Goal: Task Accomplishment & Management: Use online tool/utility

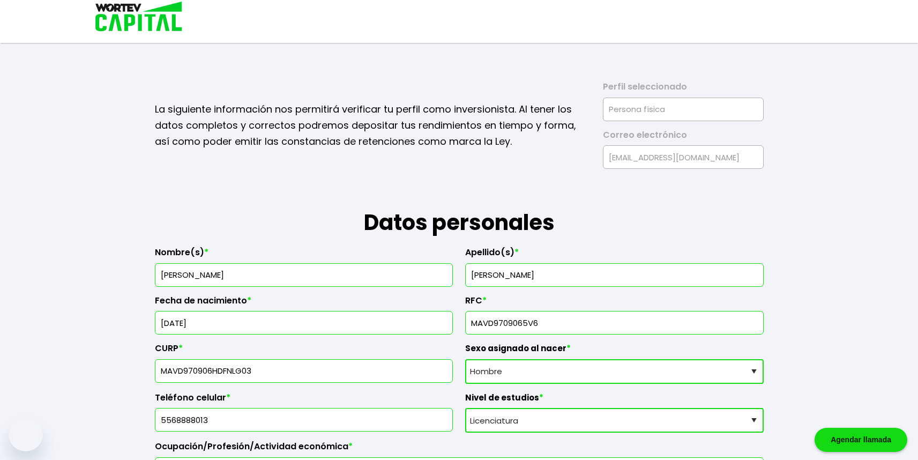
select select "Hombre"
select select "Licenciatura"
select select "DF"
select select "Nu Bank"
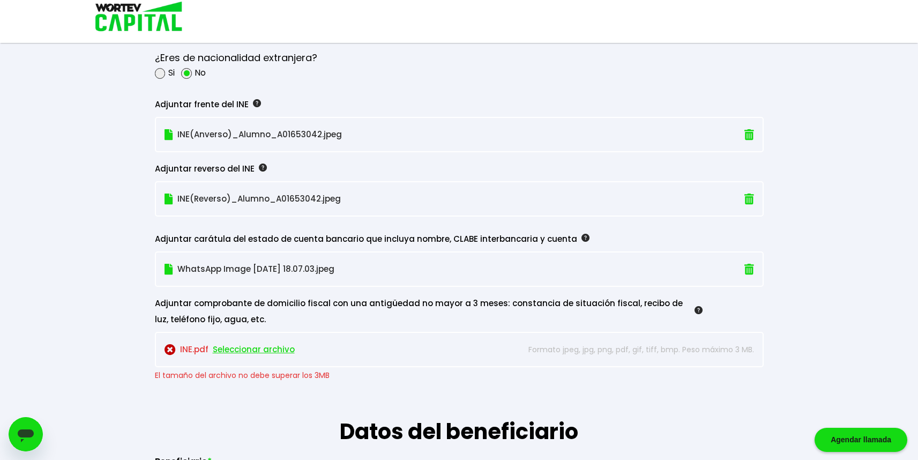
click at [239, 347] on span "Seleccionar archivo" at bounding box center [254, 349] width 82 height 16
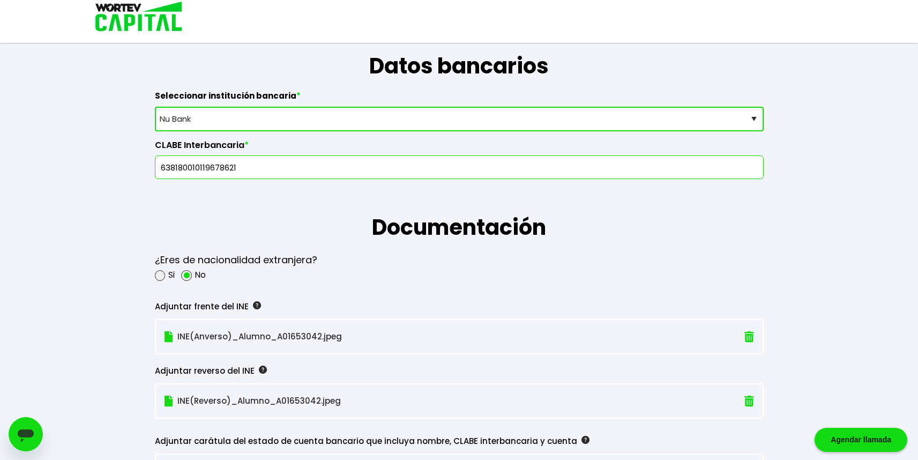
scroll to position [1349, 0]
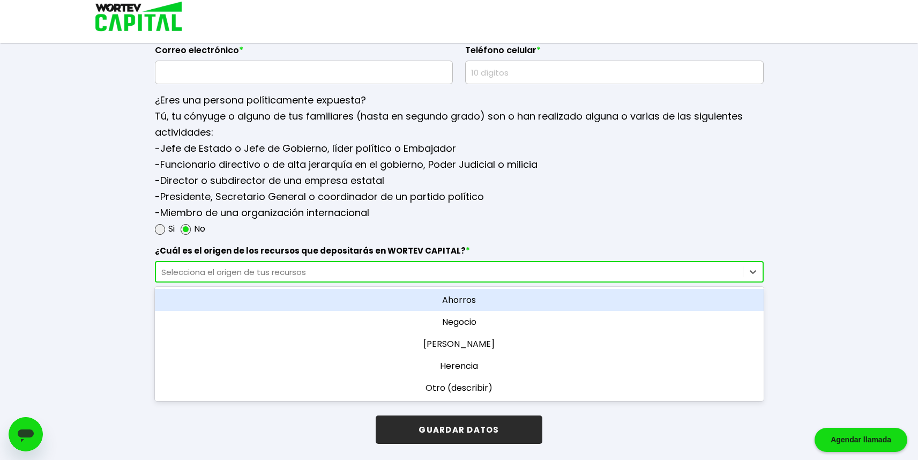
click at [224, 276] on div "Selecciona el origen de tus recursos" at bounding box center [449, 272] width 576 height 12
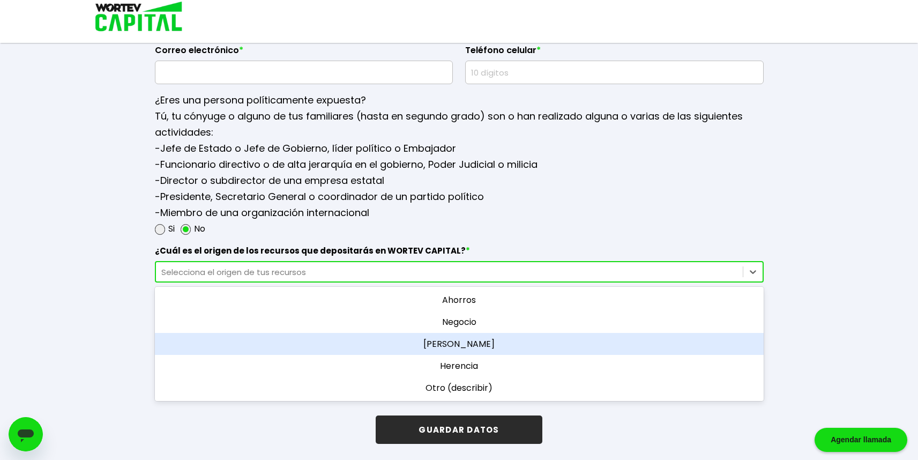
click at [463, 339] on div "[PERSON_NAME]" at bounding box center [459, 344] width 609 height 22
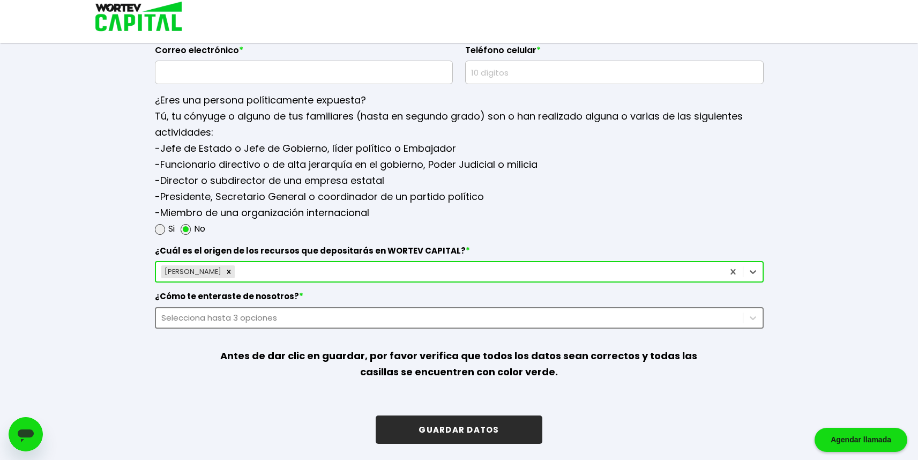
click at [299, 318] on div "Selecciona hasta 3 opciones" at bounding box center [449, 317] width 576 height 12
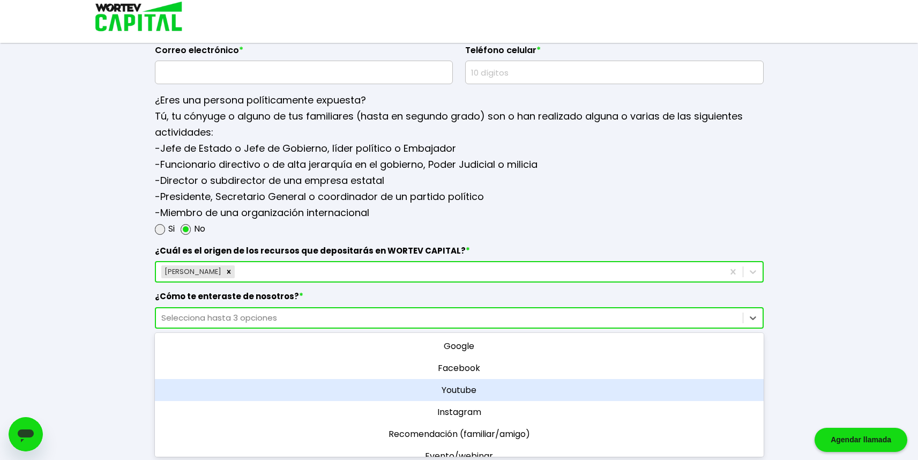
click at [448, 388] on div "Youtube" at bounding box center [459, 390] width 609 height 22
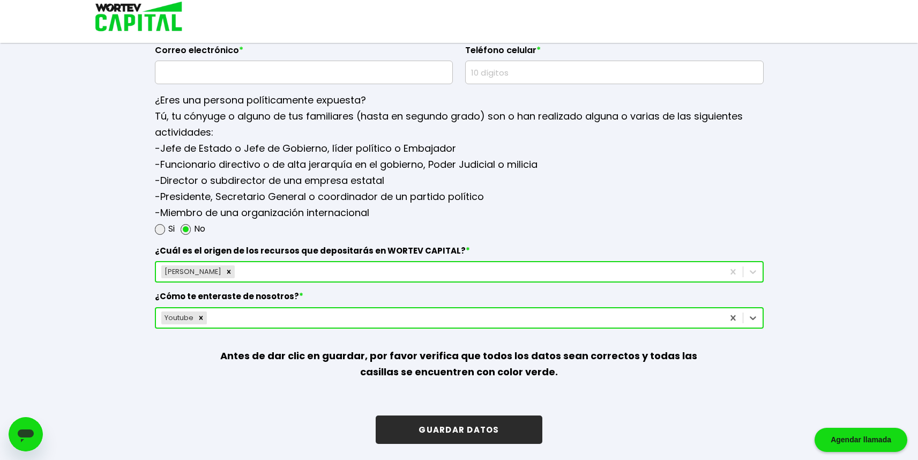
click at [464, 423] on button "GUARDAR DATOS" at bounding box center [459, 429] width 166 height 28
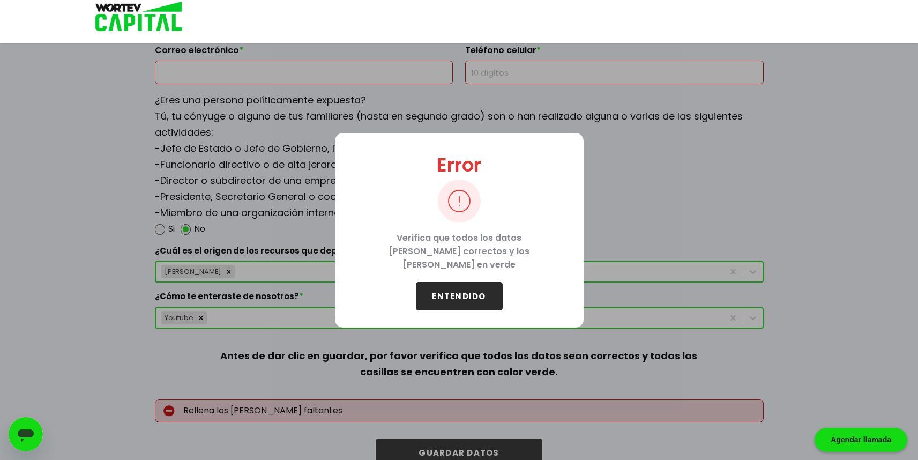
click at [447, 299] on button "ENTENDIDO" at bounding box center [459, 296] width 87 height 28
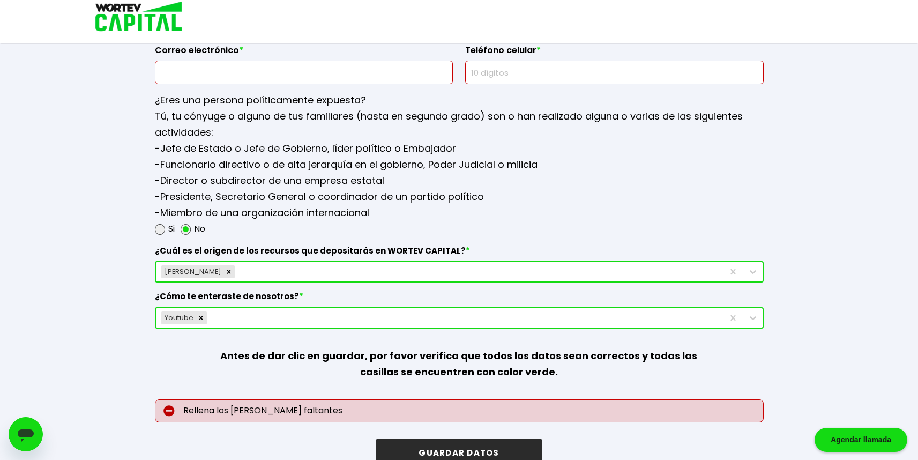
scroll to position [1148, 0]
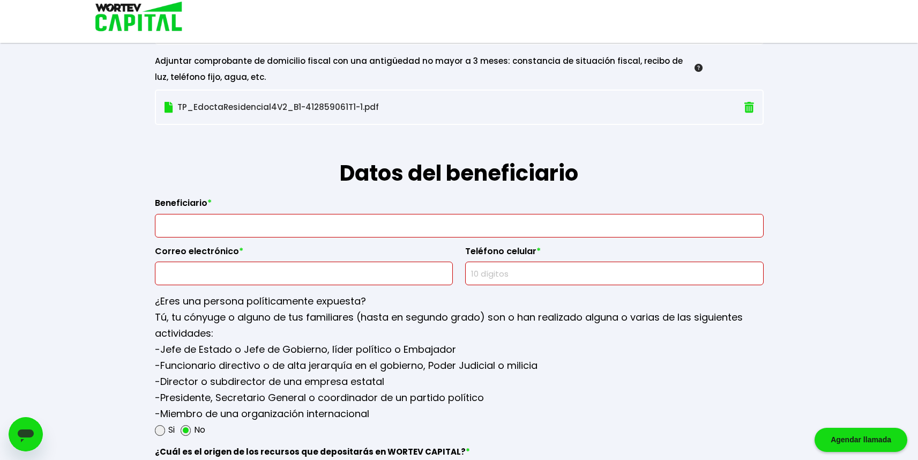
click at [232, 228] on input "text" at bounding box center [459, 225] width 599 height 23
type input "D"
type input "[PERSON_NAME] [PERSON_NAME]"
click at [271, 266] on input "text" at bounding box center [304, 273] width 289 height 23
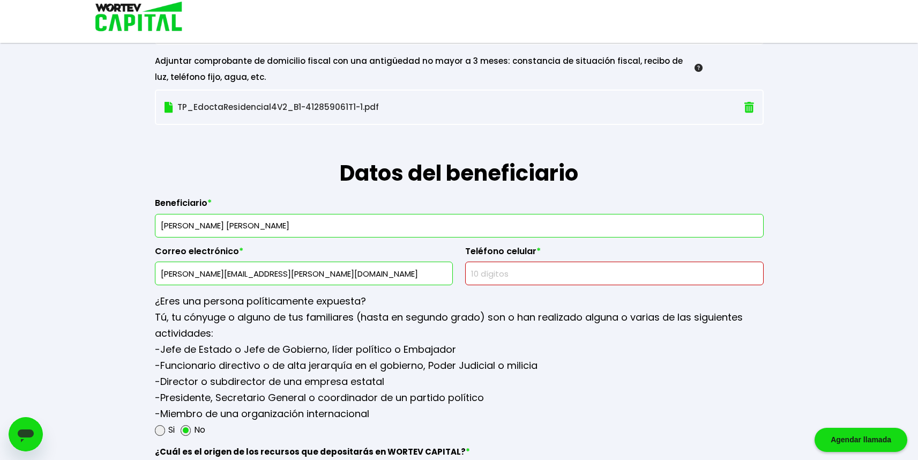
type input "[PERSON_NAME][EMAIL_ADDRESS][PERSON_NAME][DOMAIN_NAME]"
click at [509, 277] on input "text" at bounding box center [614, 273] width 289 height 23
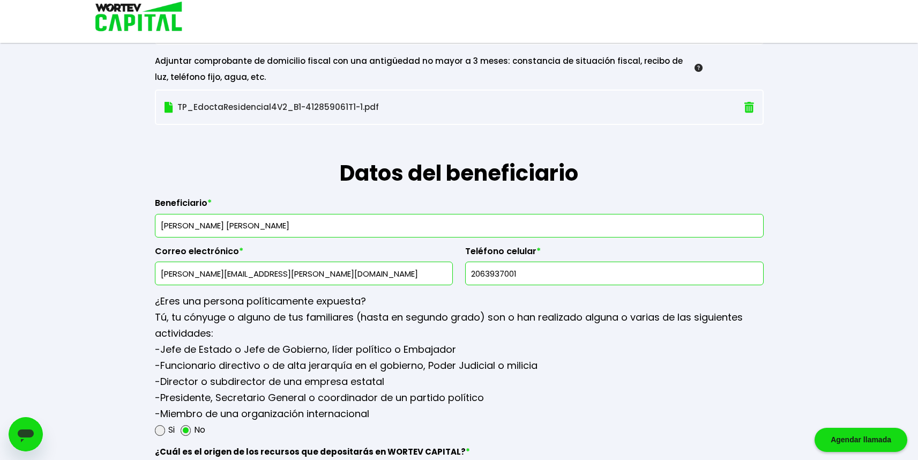
type input "2063937001"
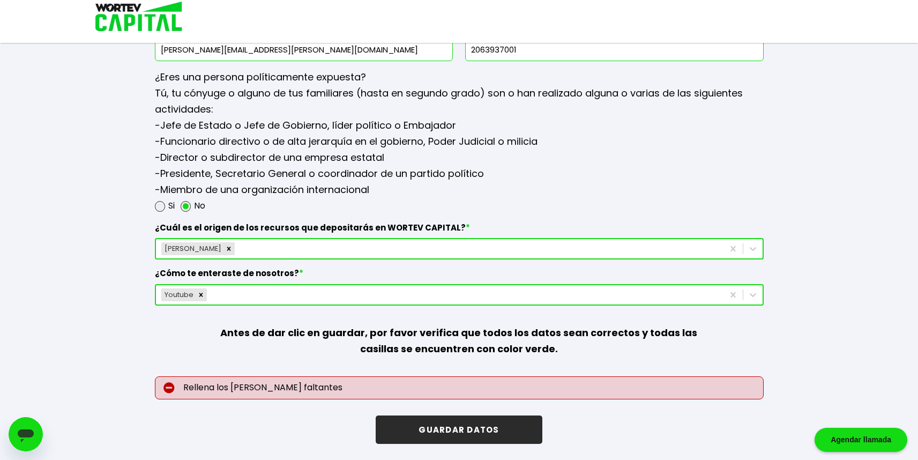
click at [456, 426] on button "GUARDAR DATOS" at bounding box center [459, 429] width 166 height 28
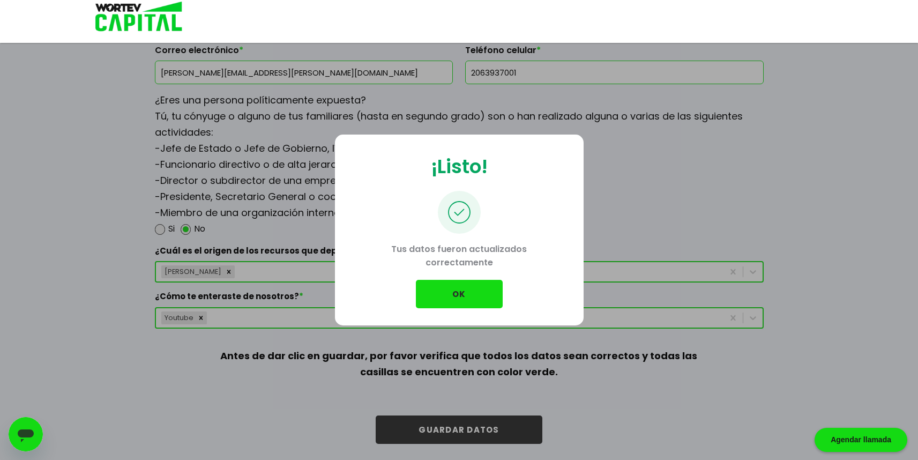
click at [486, 289] on button "OK" at bounding box center [459, 294] width 87 height 28
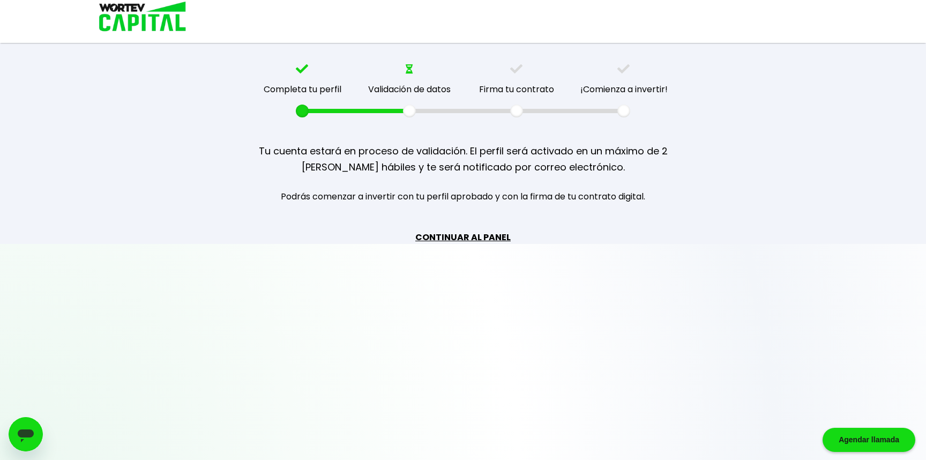
click at [473, 234] on link "CONTINUAR AL PANEL" at bounding box center [462, 236] width 95 height 13
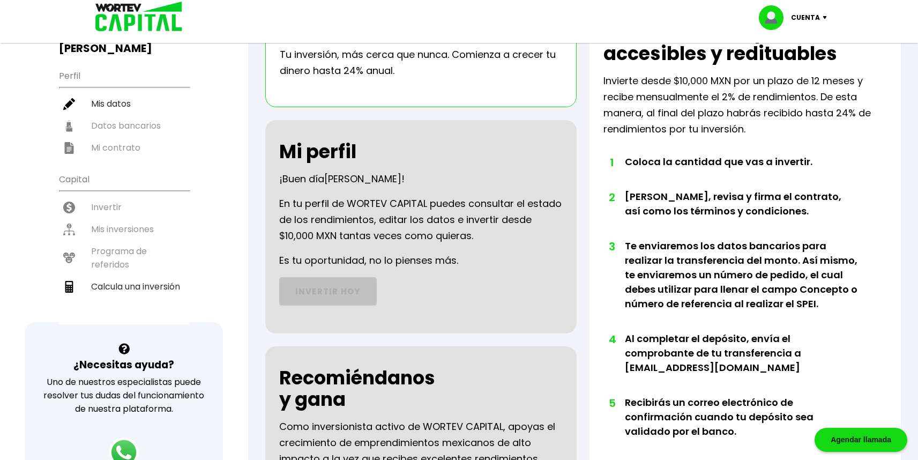
scroll to position [1, 0]
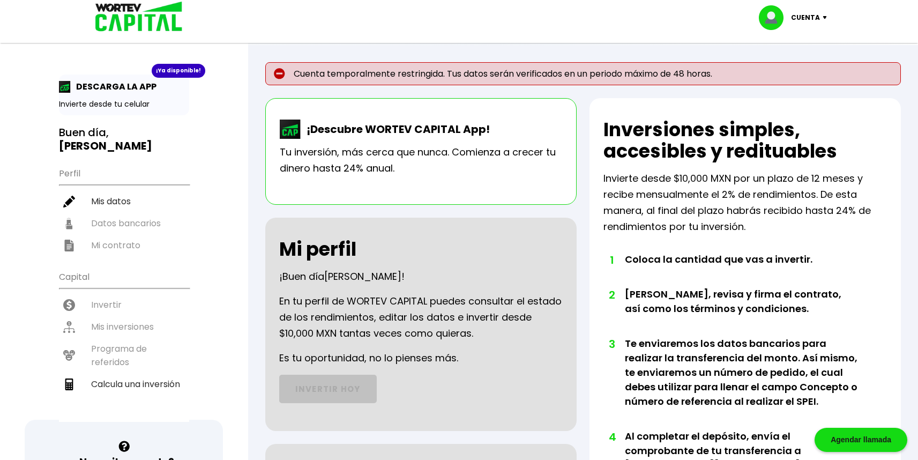
click at [117, 343] on ul "Capital Invertir Mis inversiones Programa de referidos Calcula una inversión" at bounding box center [124, 343] width 130 height 157
click at [419, 158] on p "Tu inversión, más cerca que nunca. Comienza a crecer tu dinero hasta 24% anual." at bounding box center [421, 161] width 282 height 32
click at [173, 72] on div "¡Ya disponible!" at bounding box center [179, 71] width 54 height 14
click at [145, 83] on p "DESCARGA LA APP" at bounding box center [114, 86] width 86 height 13
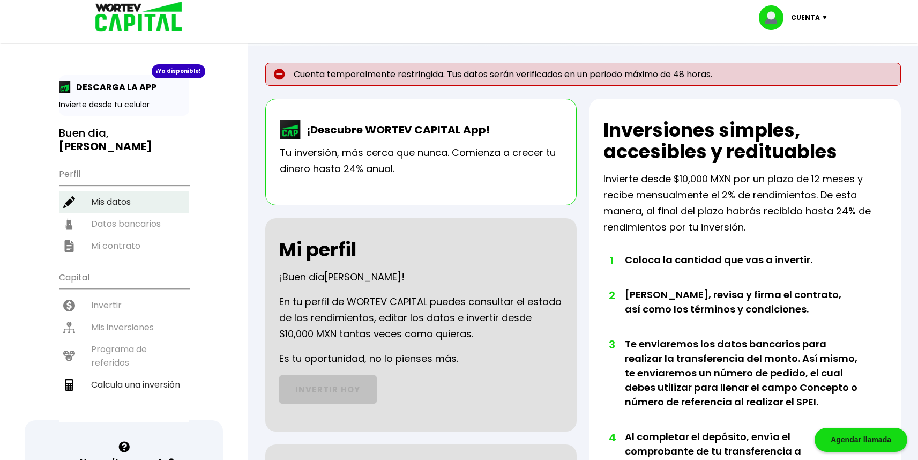
click at [110, 204] on li "Mis datos" at bounding box center [124, 202] width 130 height 22
select select "Hombre"
select select "Licenciatura"
select select "DF"
select select "Nu Bank"
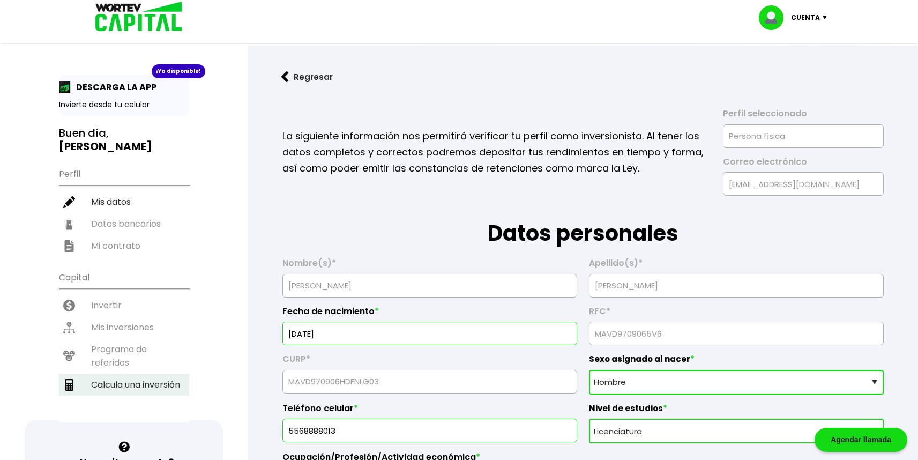
click at [133, 374] on li "Calcula una inversión" at bounding box center [124, 384] width 130 height 22
select select "1"
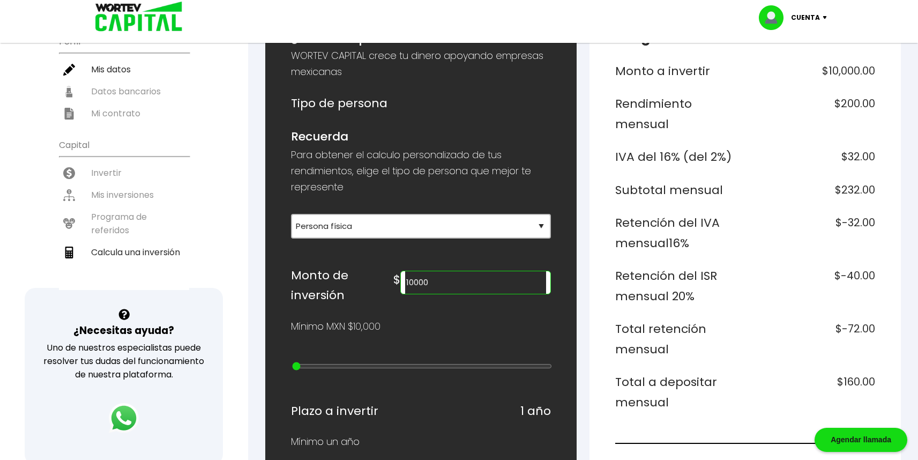
scroll to position [134, 0]
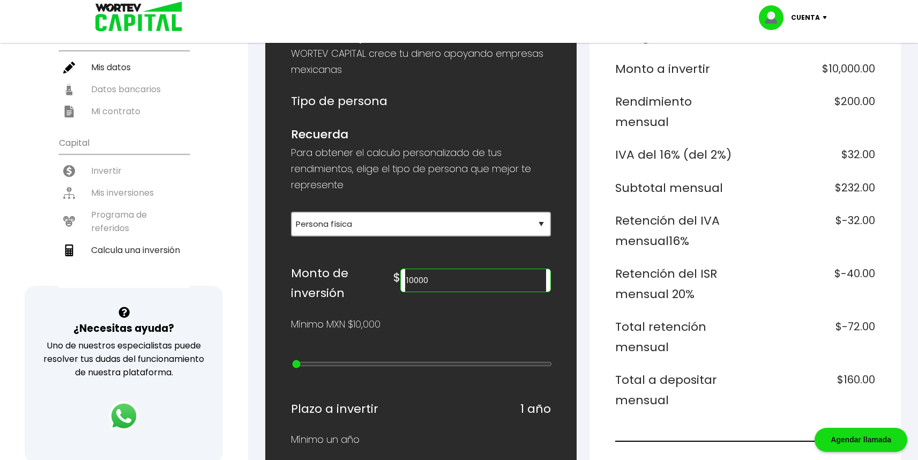
type input "20000"
type input "1"
type input "30000"
type input "2"
type input "40000"
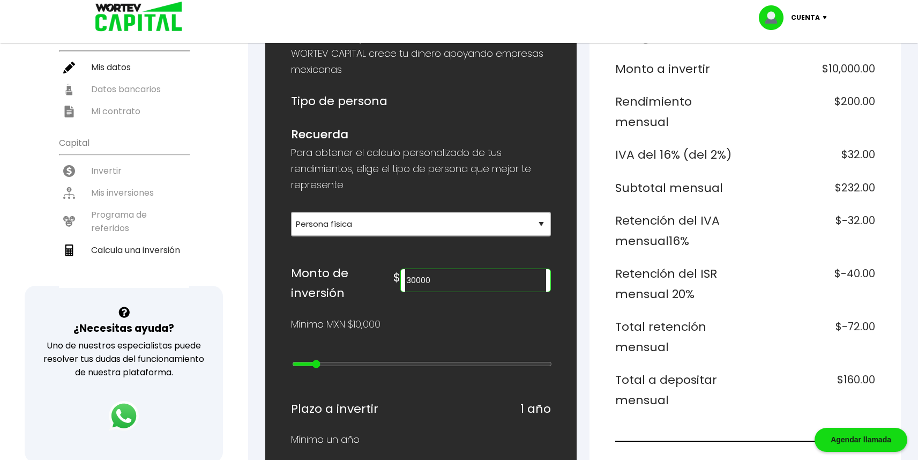
type input "3"
type input "50000"
type input "4"
type input "70000"
type input "6"
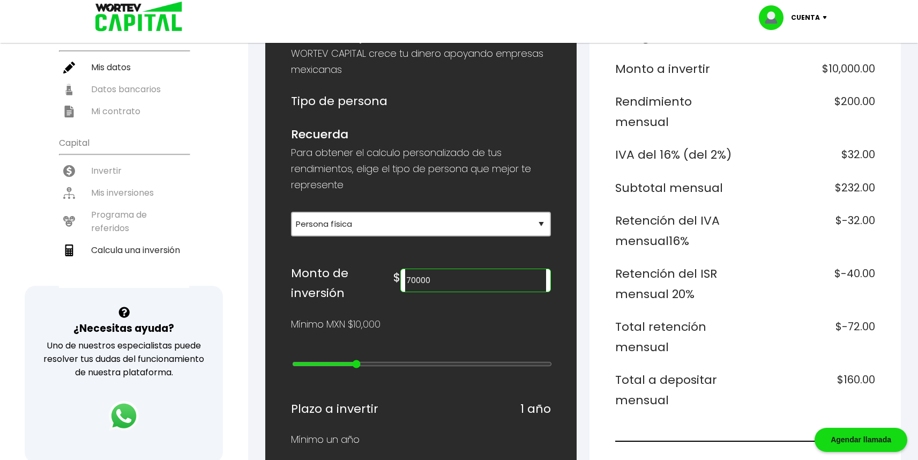
type input "80000"
type input "7"
type input "90000"
type input "8"
type input "100000"
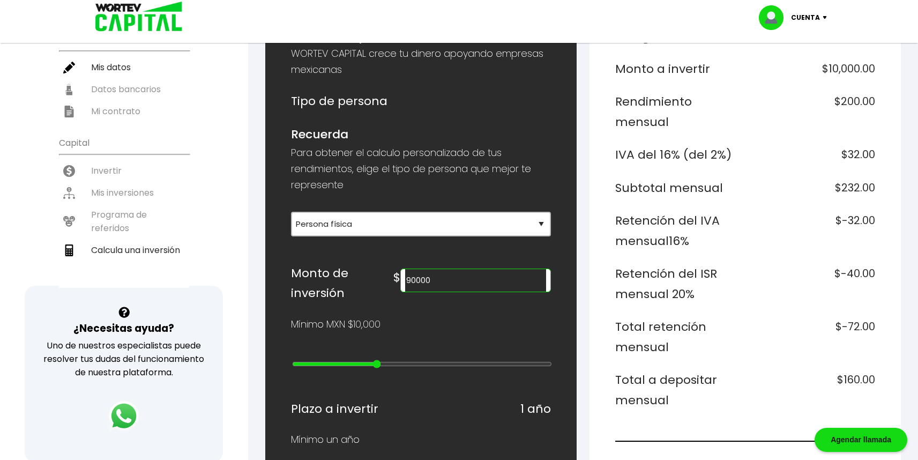
type input "9"
type input "200000"
drag, startPoint x: 299, startPoint y: 349, endPoint x: 411, endPoint y: 352, distance: 112.0
type input "10"
click at [401, 359] on input "range" at bounding box center [422, 363] width 260 height 9
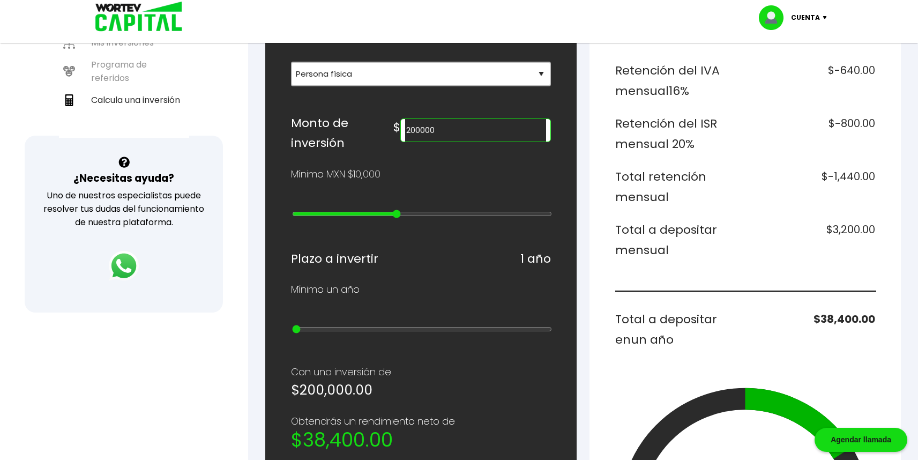
scroll to position [298, 0]
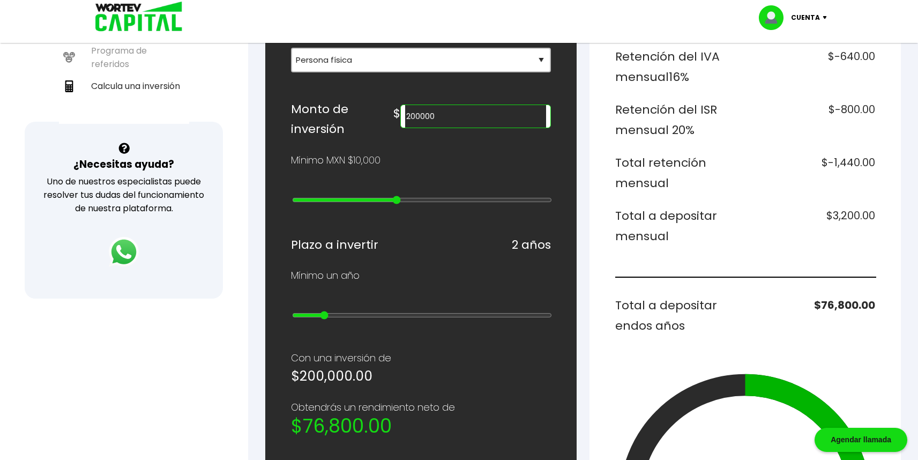
type input "1"
click at [298, 311] on input "range" at bounding box center [422, 315] width 260 height 9
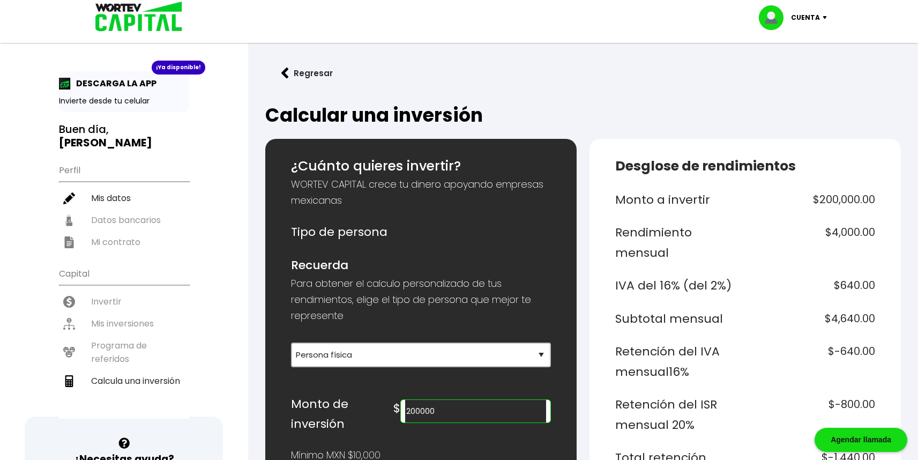
scroll to position [0, 0]
